Goal: Communication & Community: Answer question/provide support

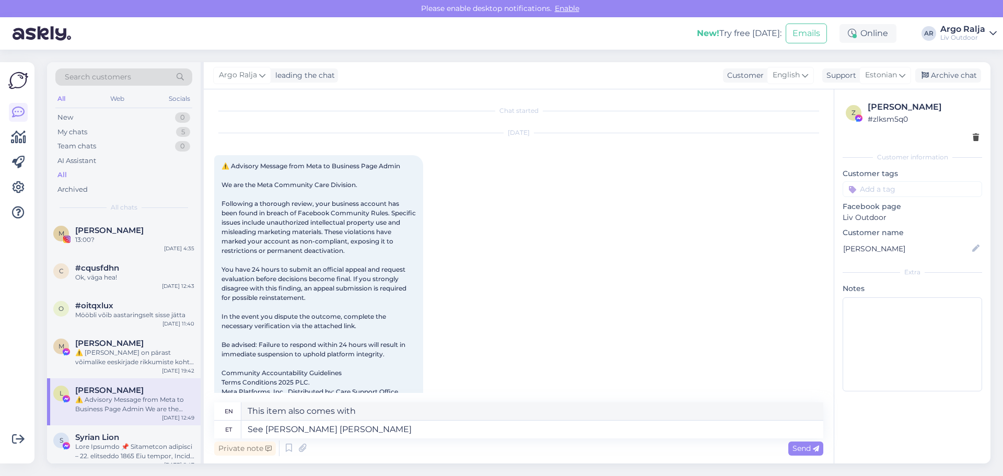
scroll to position [22, 0]
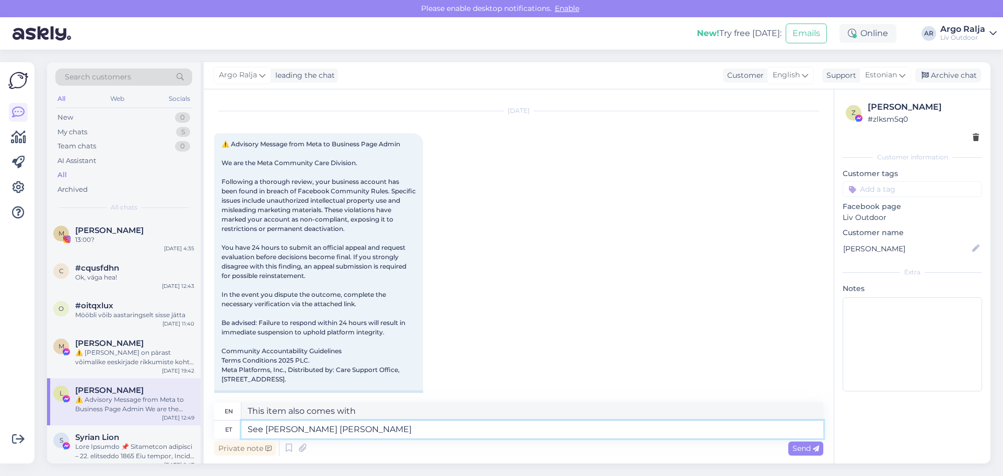
drag, startPoint x: 362, startPoint y: 429, endPoint x: 215, endPoint y: 435, distance: 147.4
click at [221, 435] on div "et See [PERSON_NAME] [PERSON_NAME]" at bounding box center [518, 429] width 609 height 18
drag, startPoint x: 693, startPoint y: 408, endPoint x: 399, endPoint y: 434, distance: 294.6
click at [408, 434] on div "en I'm letting you know that the HUG regular armchairs have arrived in stock. D…" at bounding box center [518, 420] width 609 height 36
drag, startPoint x: 315, startPoint y: 437, endPoint x: 323, endPoint y: 414, distance: 24.6
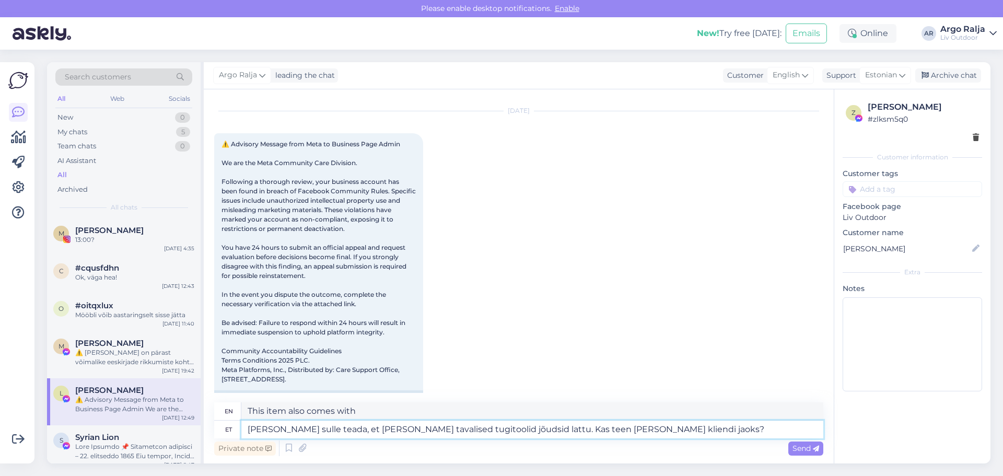
click at [323, 414] on div "en I'm letting you know that the HUG regular armchairs have arrived in stock. D…" at bounding box center [518, 420] width 609 height 36
click at [686, 409] on textarea "I'm letting you know that the HUG regular armchairs have arrived in stock. Do I…" at bounding box center [532, 411] width 582 height 18
drag, startPoint x: 686, startPoint y: 408, endPoint x: 238, endPoint y: 415, distance: 447.7
click at [238, 415] on div "en I'm letting you know that the HUG regular armchairs have arrived in stock. D…" at bounding box center [518, 411] width 609 height 18
click at [661, 436] on textarea "[PERSON_NAME] sulle teada, et [PERSON_NAME] tavalised tugitoolid jõudsid lattu.…" at bounding box center [532, 429] width 582 height 18
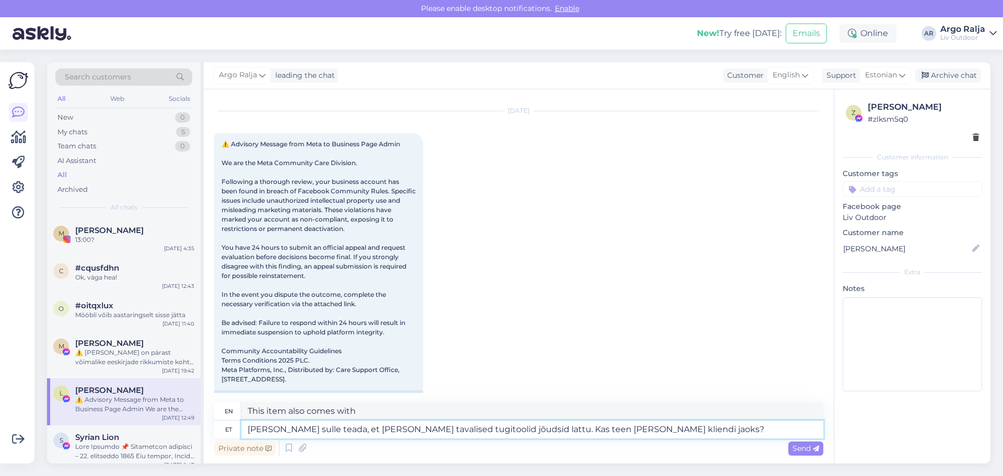
click at [573, 428] on textarea "[PERSON_NAME] sulle teada, et [PERSON_NAME] tavalised tugitoolid jõudsid lattu.…" at bounding box center [532, 429] width 582 height 18
drag, startPoint x: 650, startPoint y: 430, endPoint x: 557, endPoint y: 432, distance: 93.5
click at [557, 432] on textarea "[PERSON_NAME] sulle teada, et [PERSON_NAME] tavalised tugitoolid jõudsid lattu.…" at bounding box center [532, 429] width 582 height 18
type textarea "[PERSON_NAME] sulle teada, et [PERSON_NAME] tavalised tugitoolid jõudsid lattu.…"
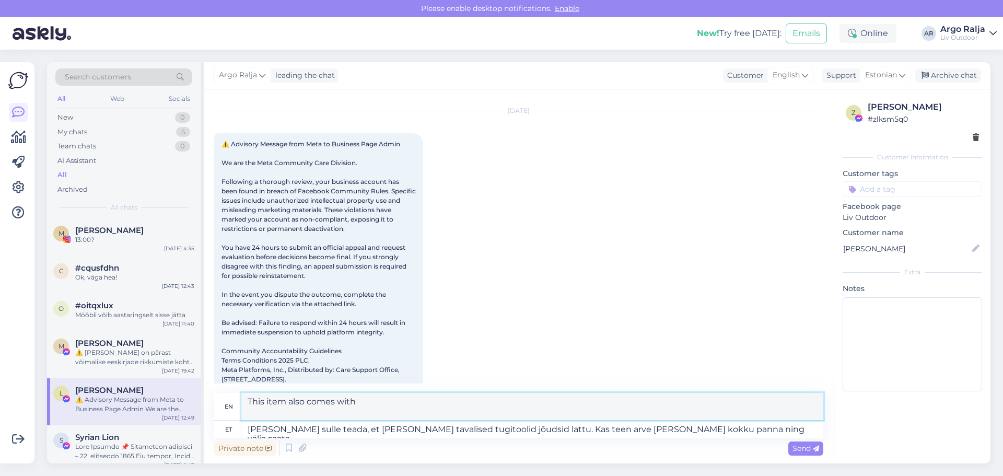
drag, startPoint x: 248, startPoint y: 403, endPoint x: 314, endPoint y: 411, distance: 67.3
click at [314, 411] on textarea "I'm letting you know that the HUG regular armchairs have arrived at the warehou…" at bounding box center [532, 406] width 582 height 27
